Goal: Task Accomplishment & Management: Use online tool/utility

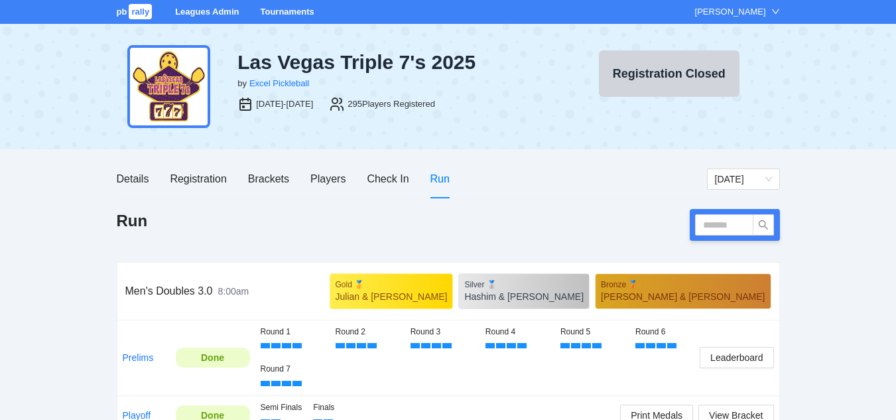
click at [285, 9] on link "Tournaments" at bounding box center [287, 12] width 54 height 10
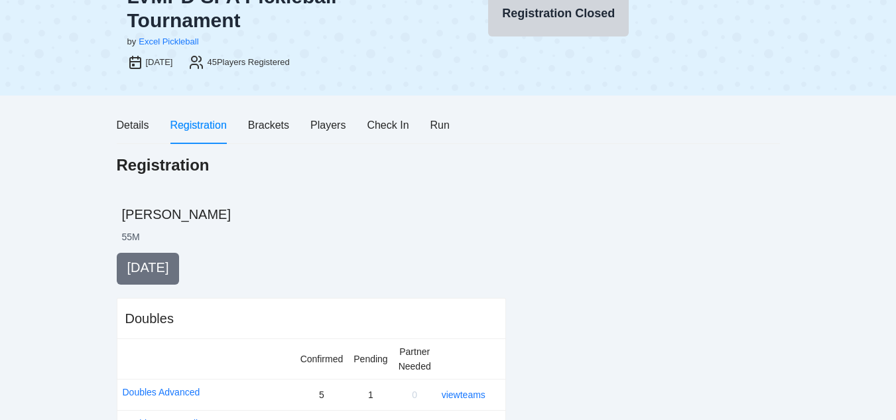
scroll to position [136, 0]
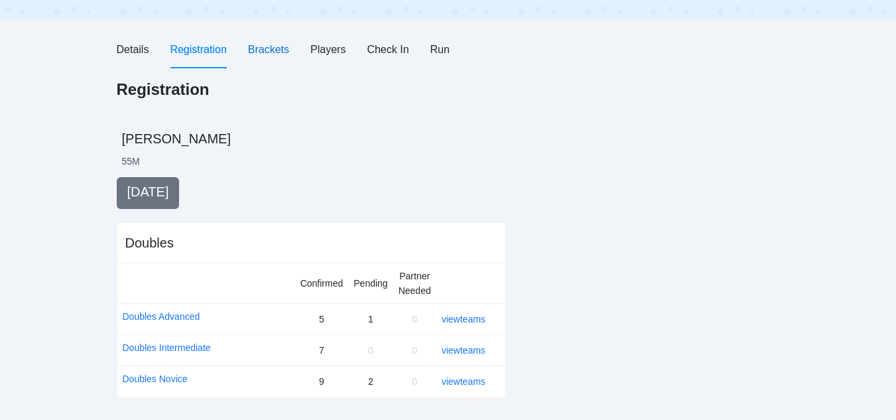
click at [263, 47] on div "Brackets" at bounding box center [268, 49] width 41 height 17
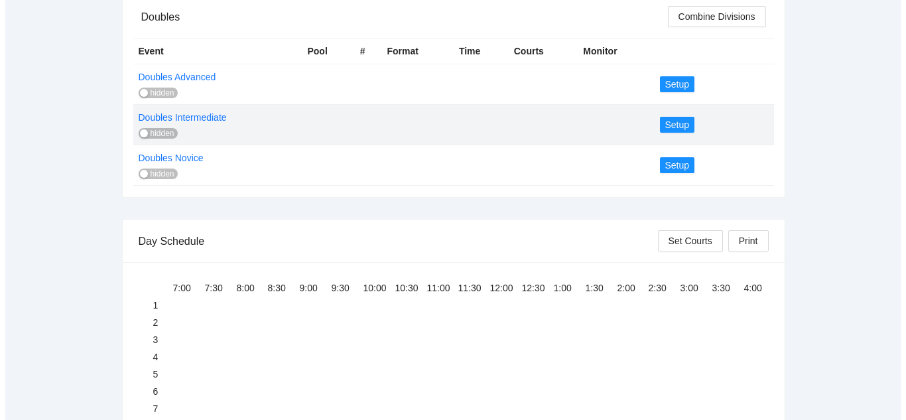
scroll to position [292, 0]
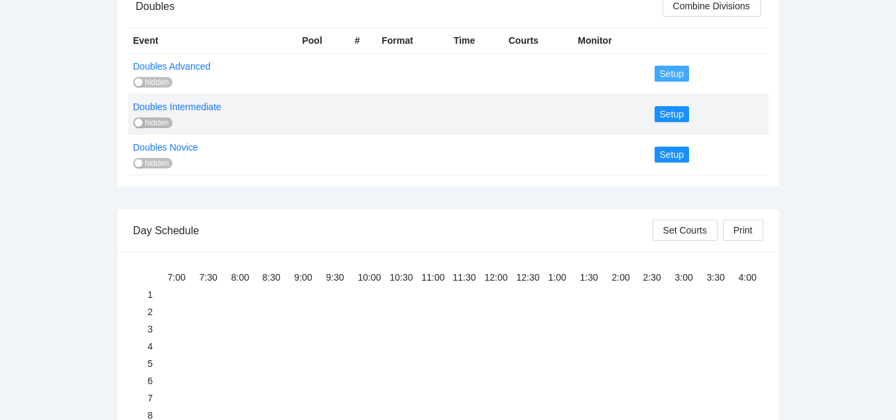
click at [665, 72] on span "Setup" at bounding box center [672, 73] width 25 height 15
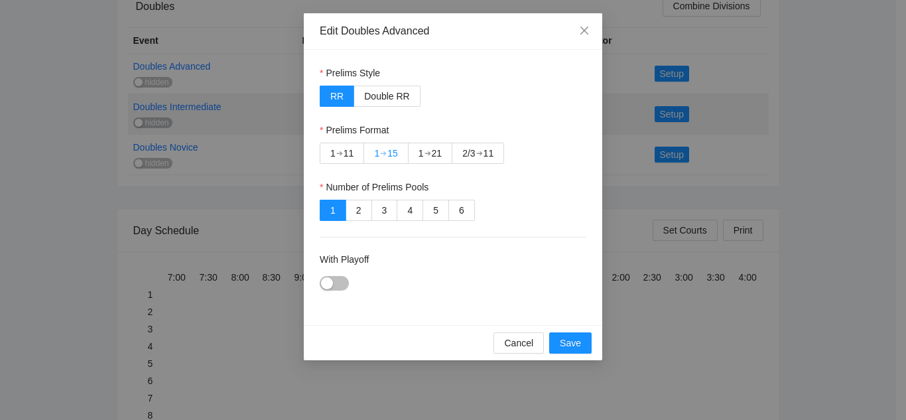
click at [383, 152] on div "➔" at bounding box center [383, 153] width 7 height 11
click at [571, 339] on span "Save" at bounding box center [570, 343] width 21 height 15
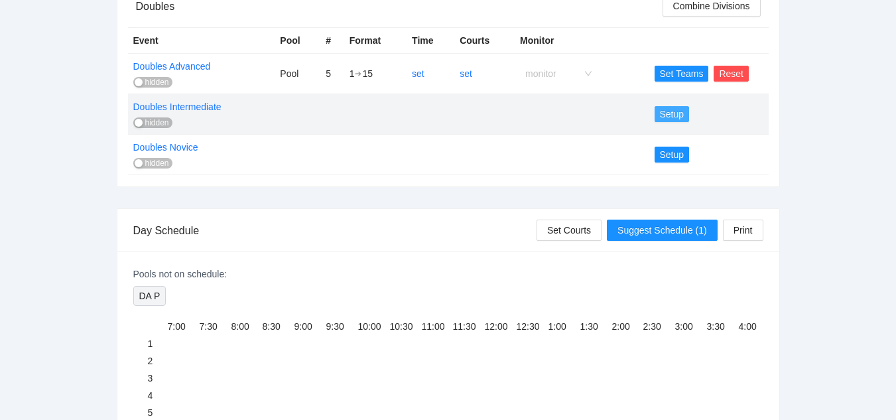
click at [668, 113] on span "Setup" at bounding box center [672, 114] width 25 height 15
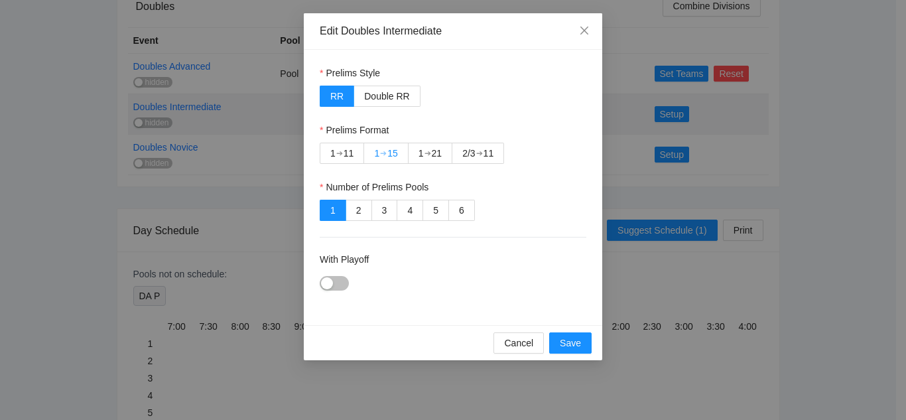
click at [387, 151] on div "➔" at bounding box center [383, 153] width 7 height 11
click at [564, 347] on span "Save" at bounding box center [570, 343] width 21 height 15
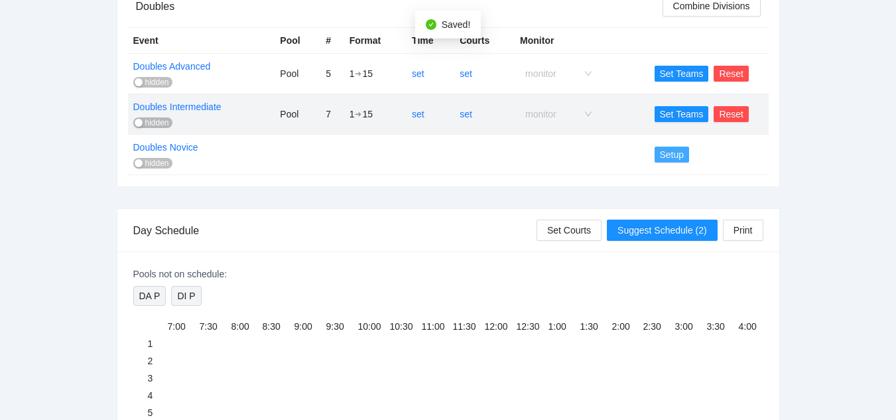
click at [673, 155] on span "Setup" at bounding box center [672, 154] width 25 height 15
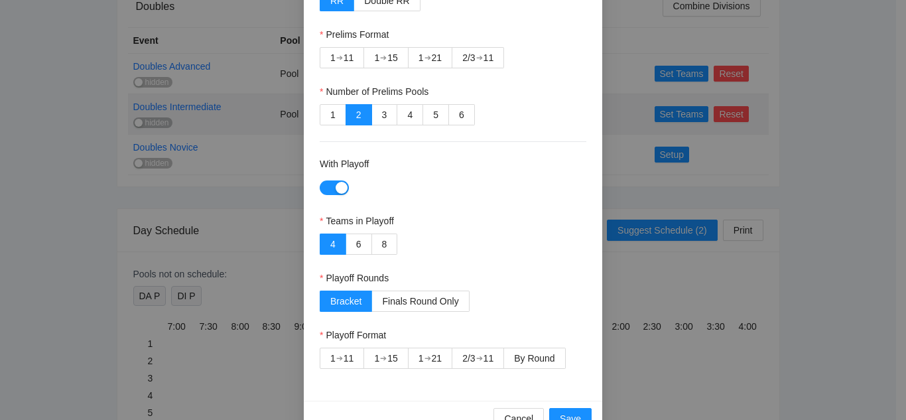
scroll to position [127, 0]
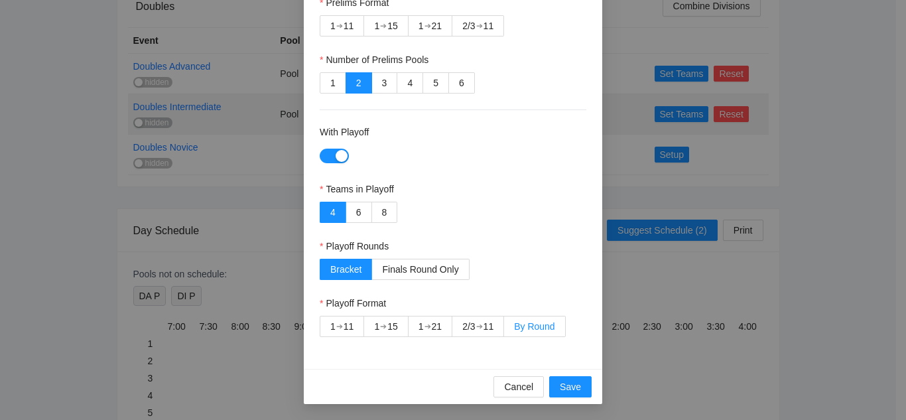
click at [531, 323] on span "By Round" at bounding box center [534, 326] width 40 height 11
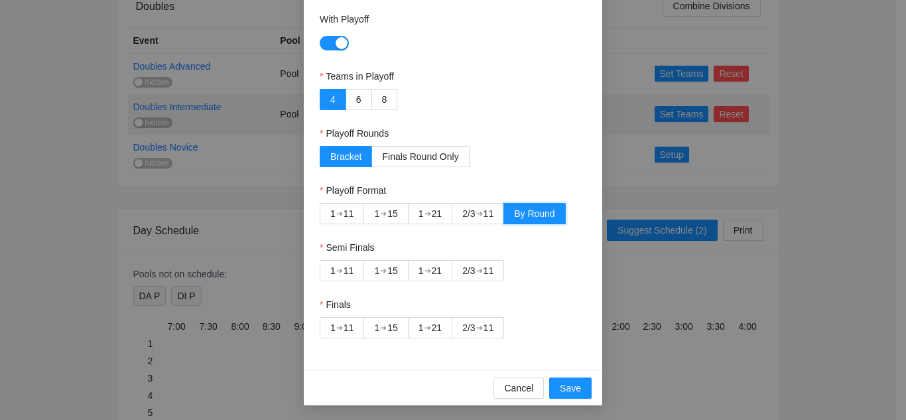
scroll to position [241, 0]
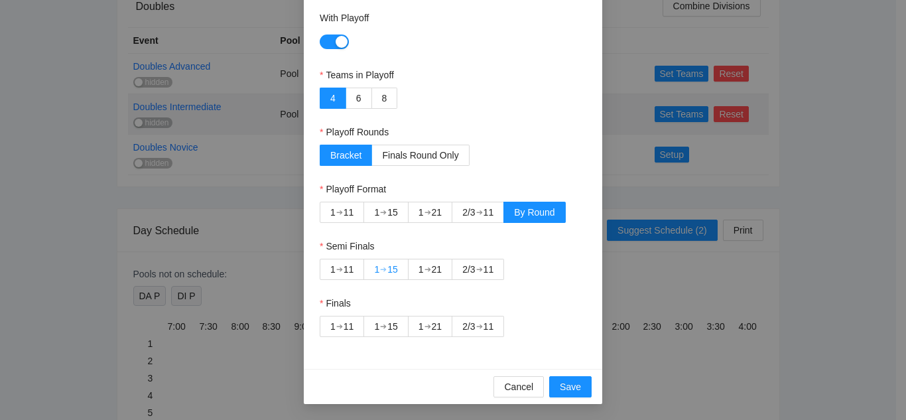
click at [387, 269] on div "15" at bounding box center [392, 269] width 11 height 20
click at [466, 328] on div "2/3" at bounding box center [468, 326] width 13 height 20
click at [567, 387] on span "Save" at bounding box center [570, 386] width 21 height 15
click at [560, 383] on span "Save" at bounding box center [570, 386] width 21 height 15
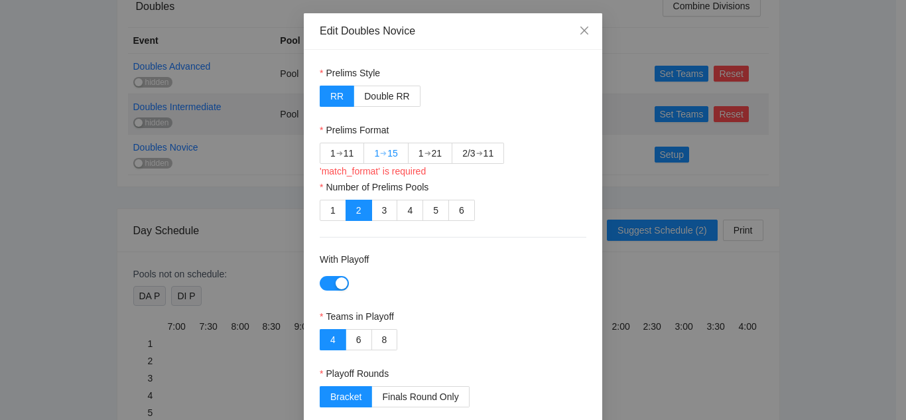
click at [396, 151] on label "1 ➔ 15" at bounding box center [386, 153] width 44 height 21
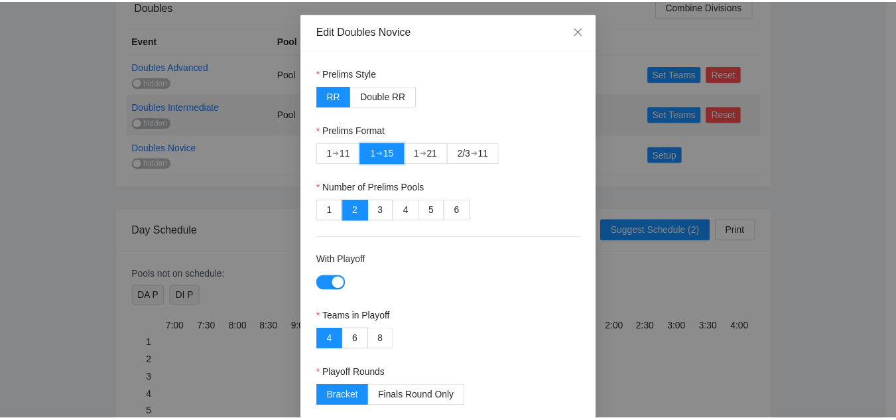
scroll to position [241, 0]
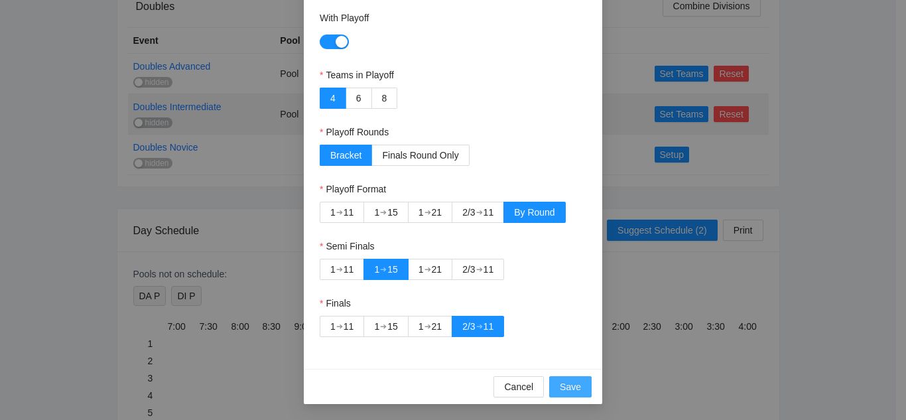
click at [564, 387] on span "Save" at bounding box center [570, 386] width 21 height 15
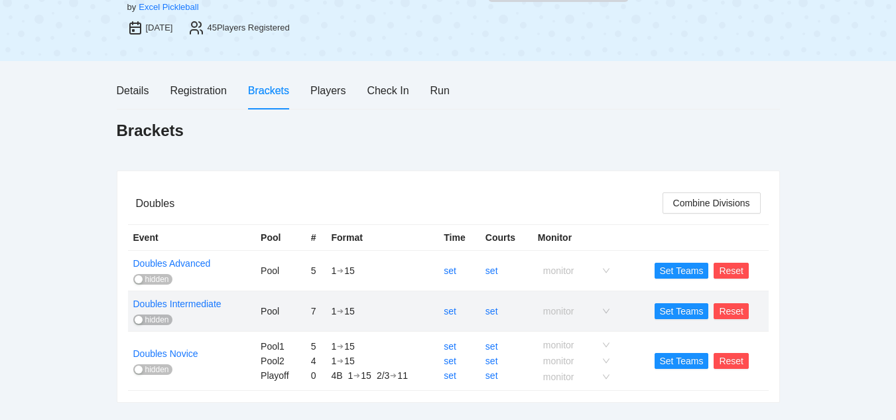
scroll to position [121, 0]
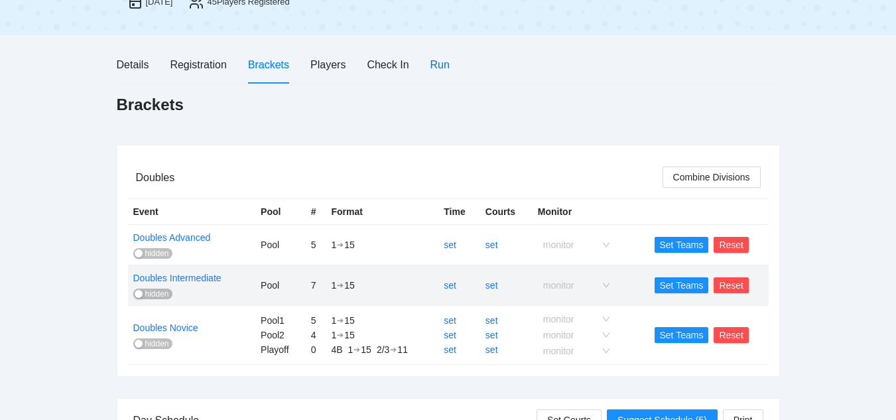
click at [440, 63] on div "Run" at bounding box center [439, 64] width 19 height 17
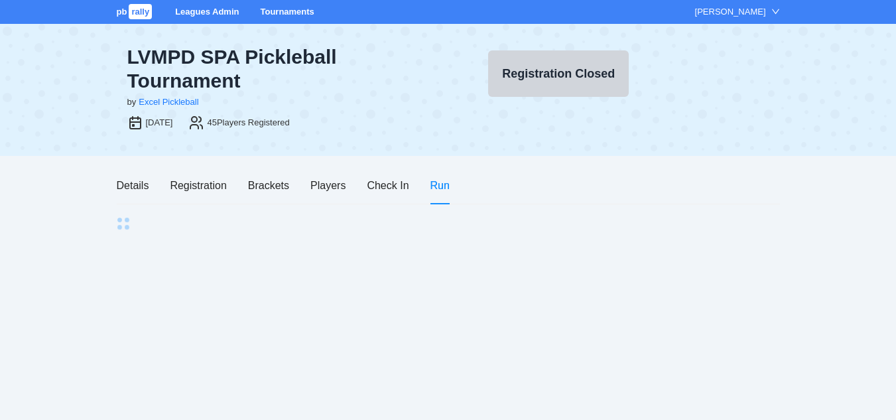
scroll to position [0, 0]
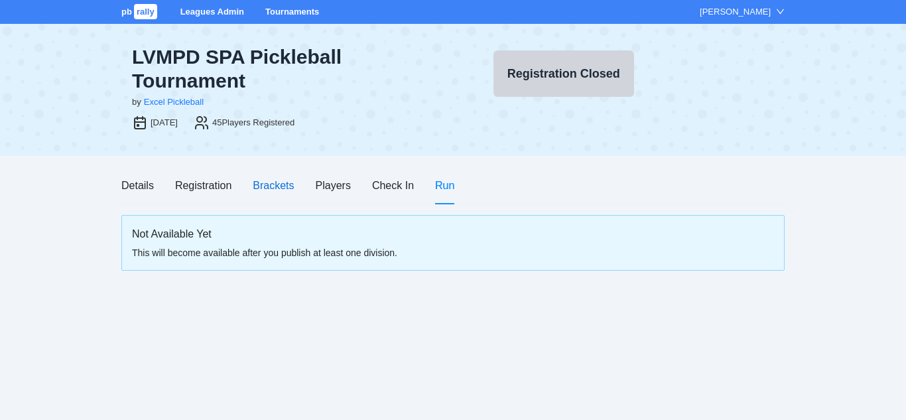
click at [266, 185] on div "Brackets" at bounding box center [273, 185] width 41 height 17
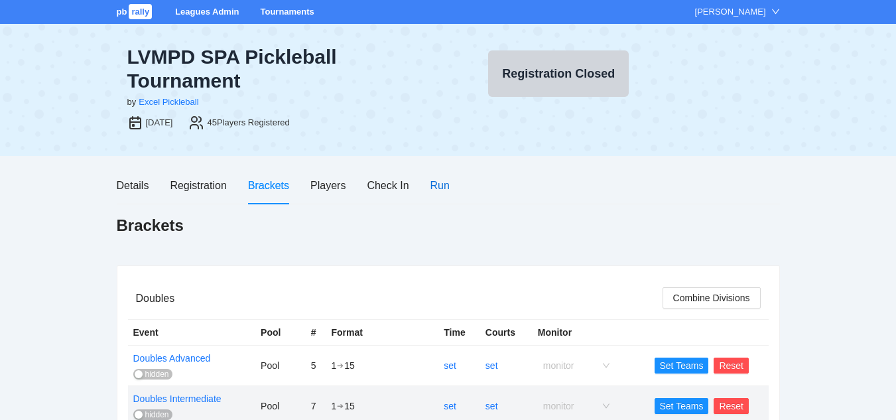
click at [437, 184] on div "Run" at bounding box center [439, 185] width 19 height 17
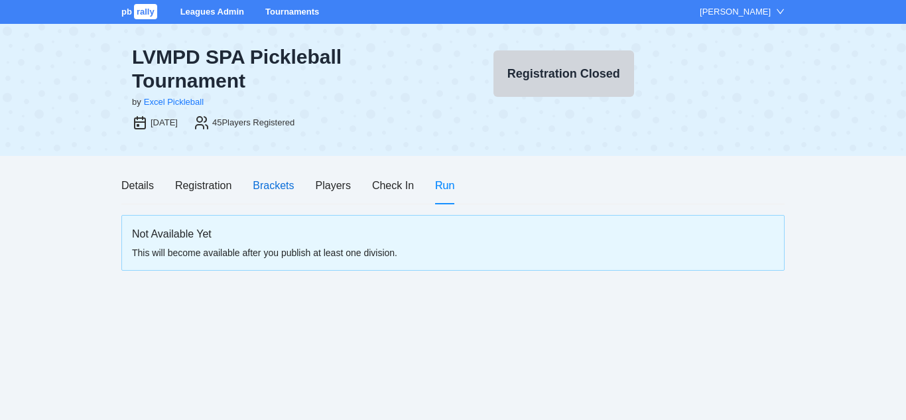
click at [271, 189] on div "Brackets" at bounding box center [273, 185] width 41 height 17
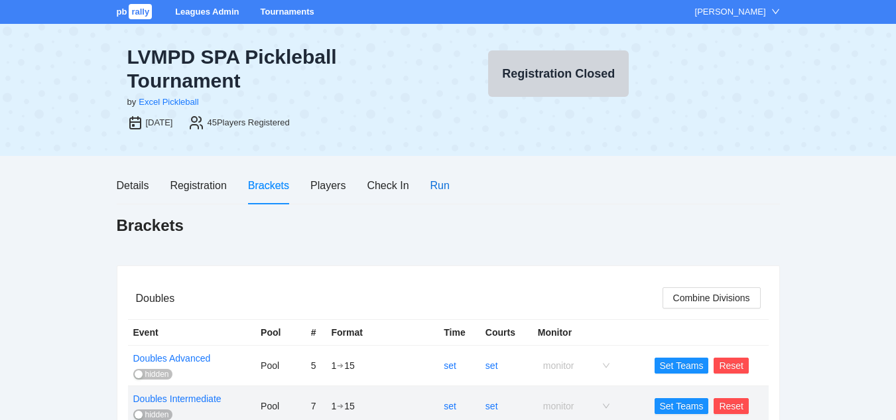
click at [442, 182] on div "Run" at bounding box center [439, 185] width 19 height 17
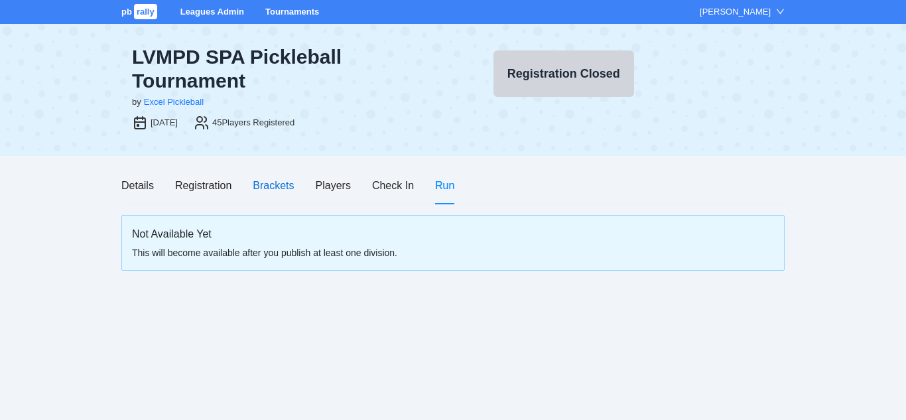
click at [271, 185] on div "Brackets" at bounding box center [273, 185] width 41 height 17
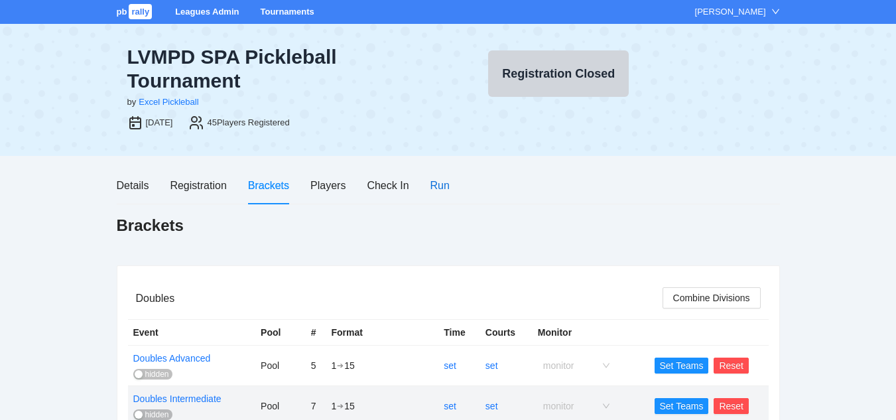
click at [441, 186] on div "Run" at bounding box center [439, 185] width 19 height 17
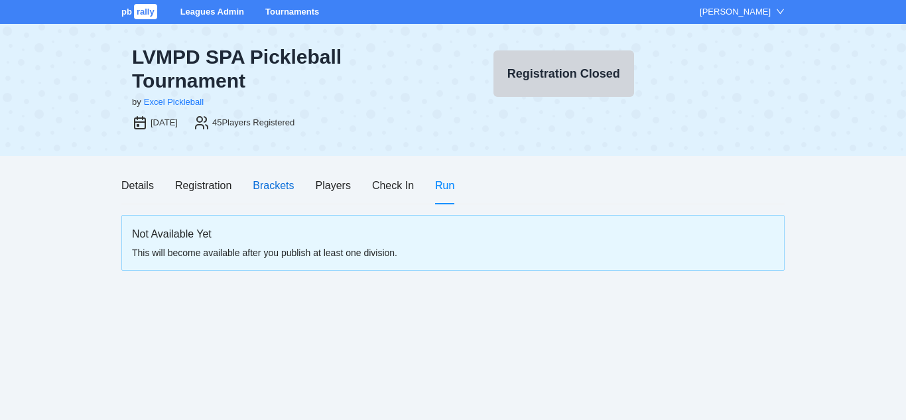
click at [265, 182] on div "Brackets" at bounding box center [273, 185] width 41 height 17
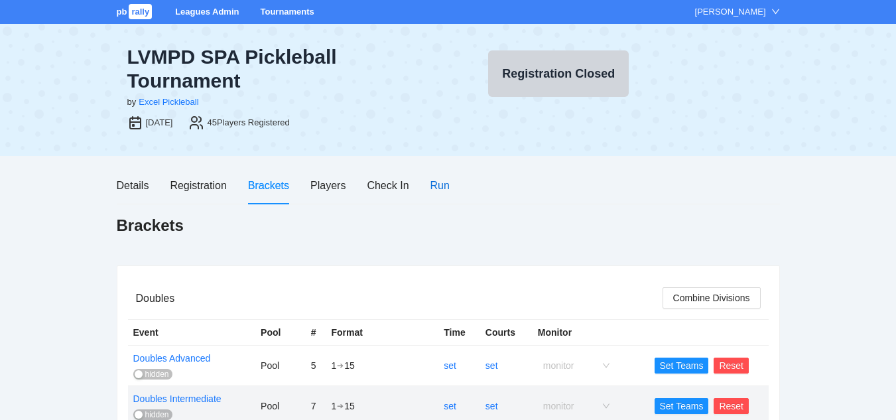
click at [437, 188] on div "Run" at bounding box center [439, 185] width 19 height 17
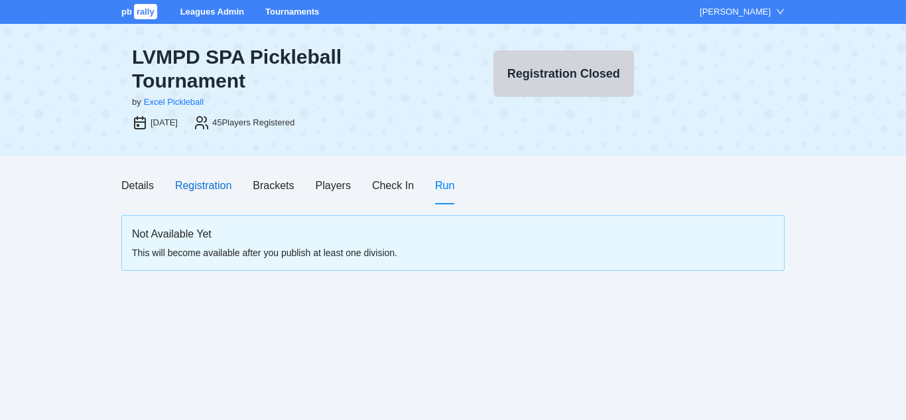
click at [202, 185] on div "Registration" at bounding box center [203, 185] width 56 height 17
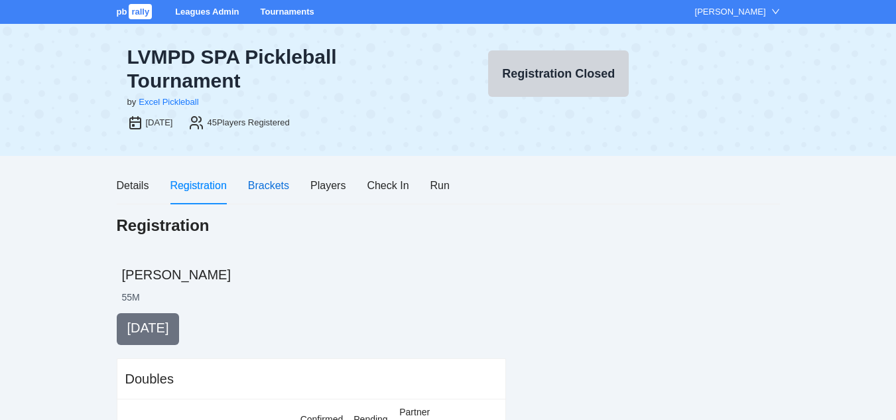
click at [273, 186] on div "Brackets" at bounding box center [268, 185] width 41 height 17
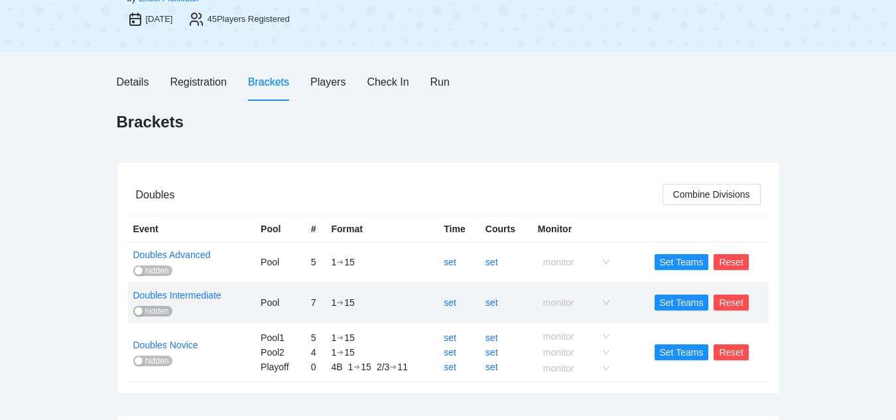
scroll to position [178, 0]
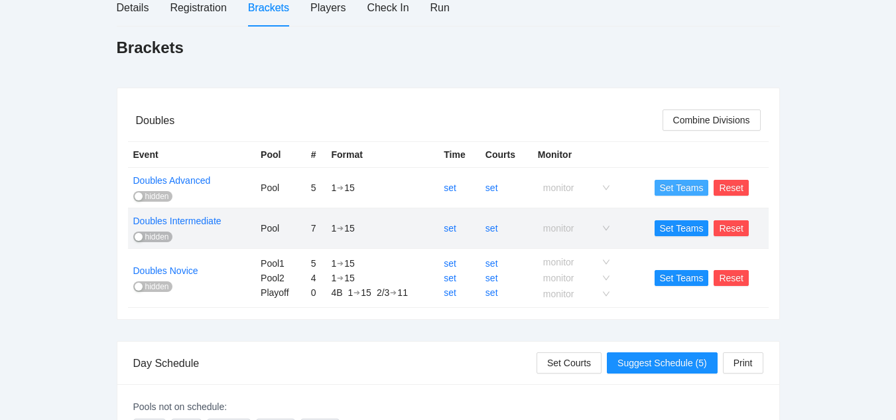
click at [682, 189] on span "Set Teams" at bounding box center [682, 187] width 44 height 15
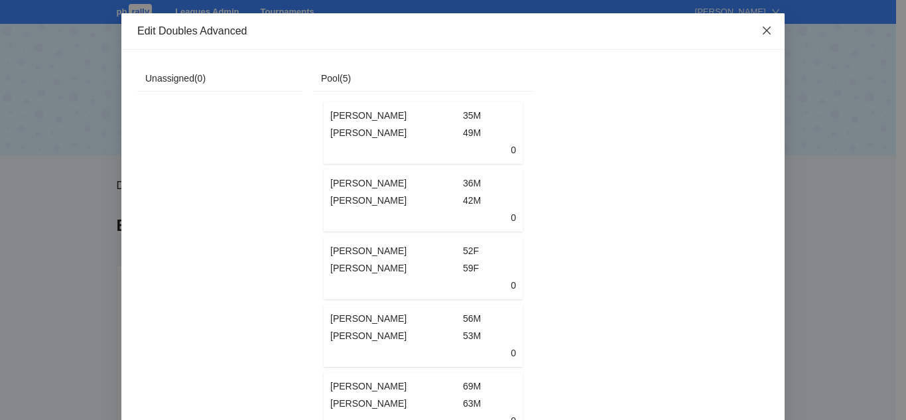
click at [763, 30] on icon "close" at bounding box center [767, 31] width 8 height 8
